Goal: Obtain resource: Obtain resource

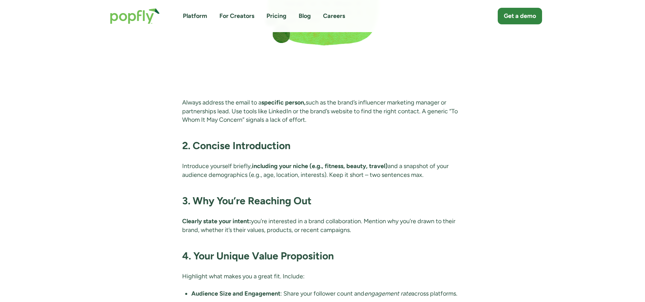
scroll to position [1151, 0]
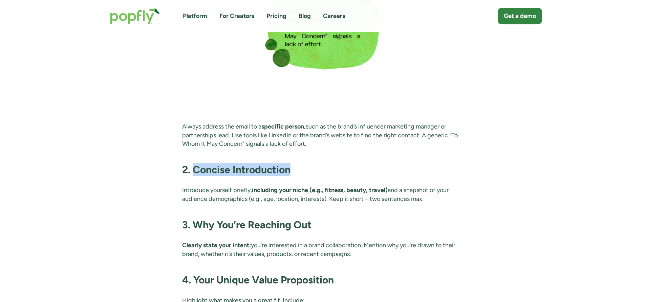
drag, startPoint x: 292, startPoint y: 186, endPoint x: 195, endPoint y: 182, distance: 96.3
click at [195, 176] on h3 "2. Concise Introduction" at bounding box center [322, 170] width 281 height 13
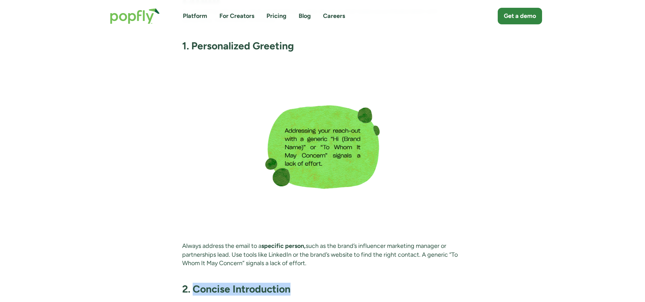
scroll to position [1016, 0]
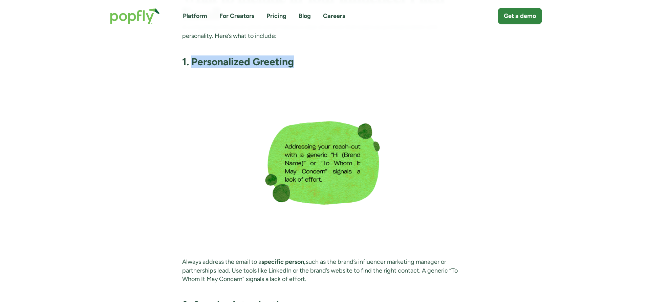
drag, startPoint x: 297, startPoint y: 81, endPoint x: 192, endPoint y: 78, distance: 104.7
click at [192, 68] on h3 "1. Personalized Greeting" at bounding box center [322, 62] width 281 height 13
copy strong "Personalized Greeting"
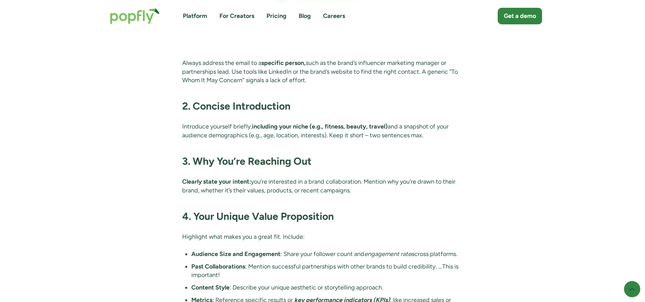
scroll to position [1219, 0]
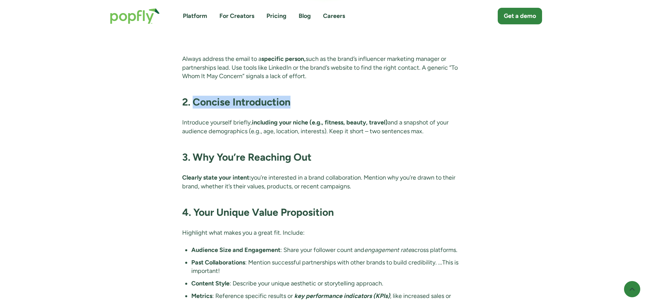
drag, startPoint x: 295, startPoint y: 119, endPoint x: 192, endPoint y: 121, distance: 103.0
click at [192, 109] on h3 "2. Concise Introduction" at bounding box center [322, 102] width 281 height 13
copy strong "Concise Introduction"
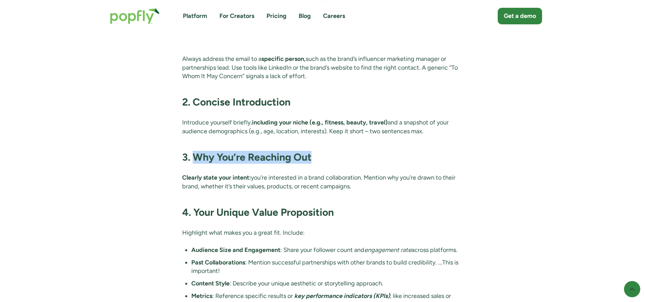
drag, startPoint x: 312, startPoint y: 177, endPoint x: 196, endPoint y: 178, distance: 116.2
click at [196, 164] on h3 "3. Why You’re Reaching Out" at bounding box center [322, 157] width 281 height 13
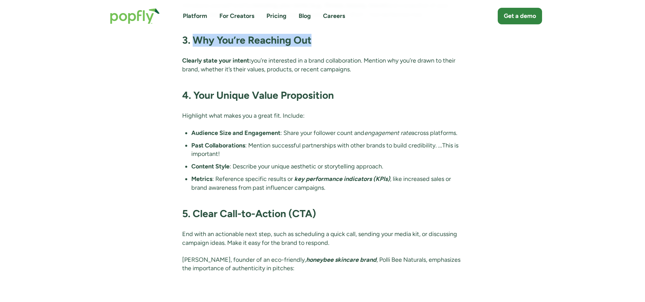
scroll to position [1321, 0]
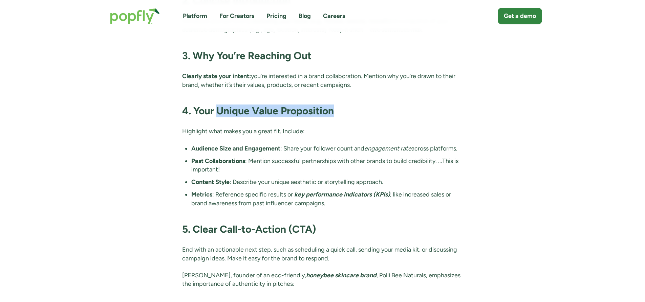
drag, startPoint x: 336, startPoint y: 126, endPoint x: 219, endPoint y: 124, distance: 116.2
click at [219, 118] on h3 "4. Your Unique Value Proposition" at bounding box center [322, 111] width 281 height 13
copy strong "Unique Value Proposition"
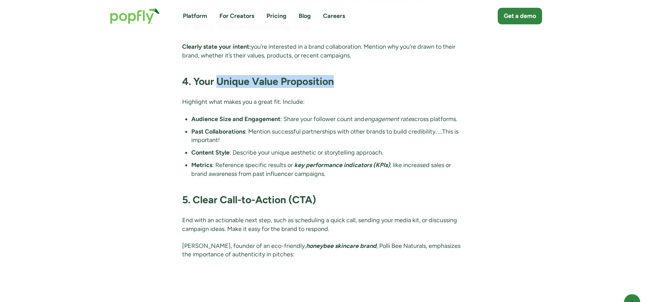
scroll to position [1456, 0]
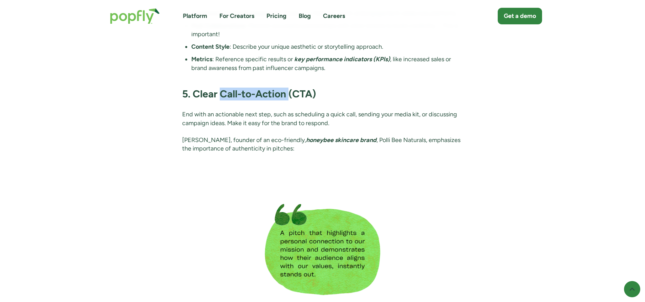
drag, startPoint x: 289, startPoint y: 110, endPoint x: 223, endPoint y: 109, distance: 66.4
click at [223, 100] on strong "5. Clear Call-to-Action (CTA)" at bounding box center [249, 94] width 134 height 13
copy strong "Call-to-Action"
